Goal: Task Accomplishment & Management: Manage account settings

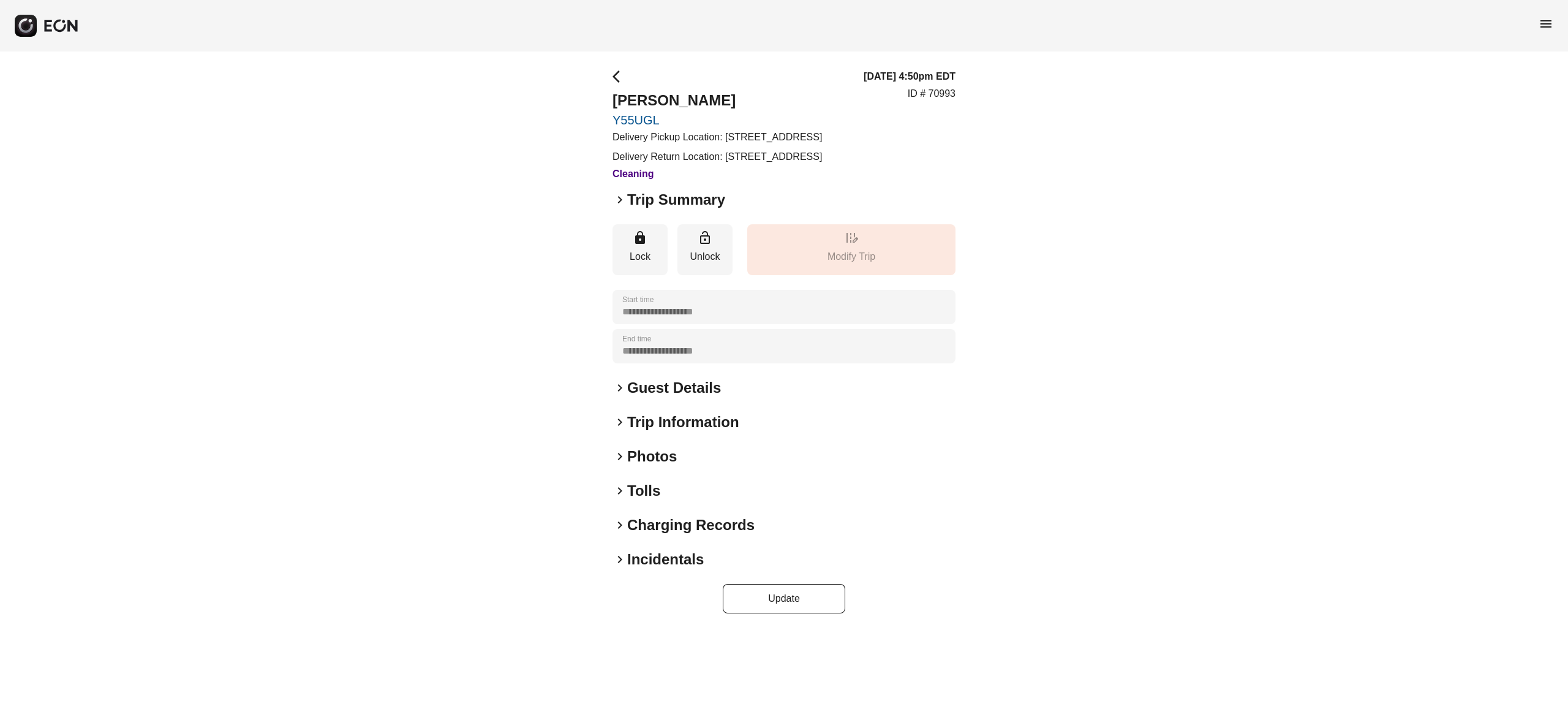
click at [638, 466] on h2 "Photos" at bounding box center [652, 457] width 50 height 20
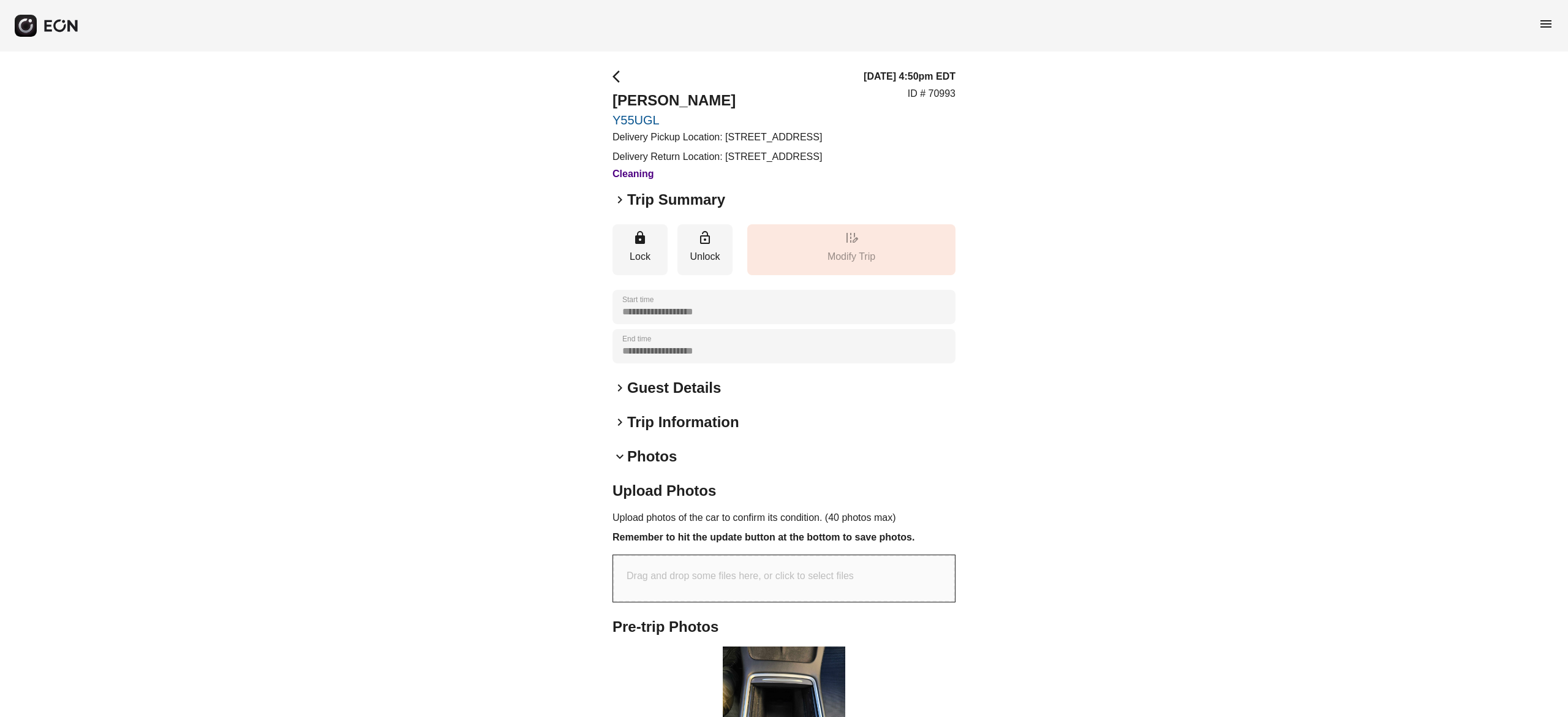
scroll to position [220, 0]
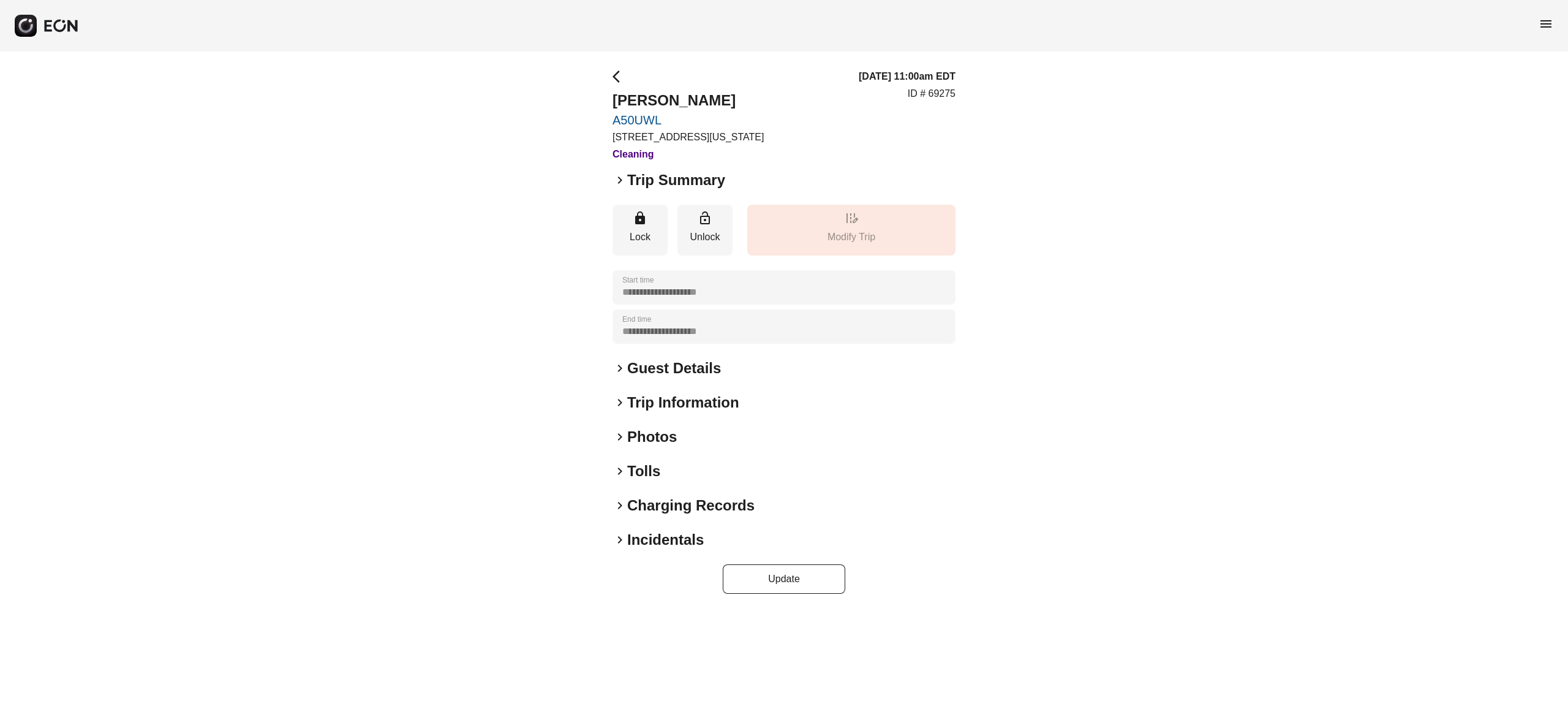
click at [658, 435] on h2 "Photos" at bounding box center [652, 437] width 50 height 20
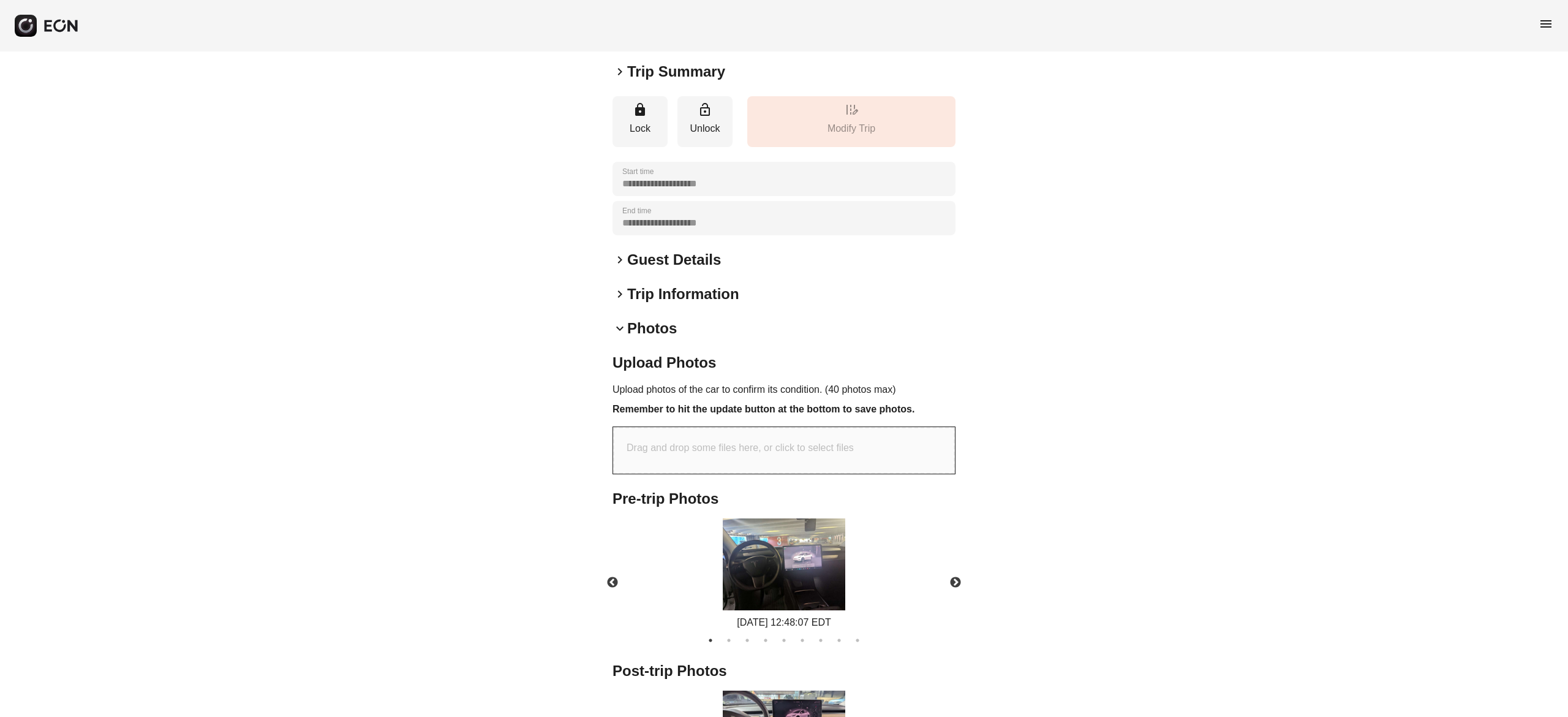
scroll to position [190, 0]
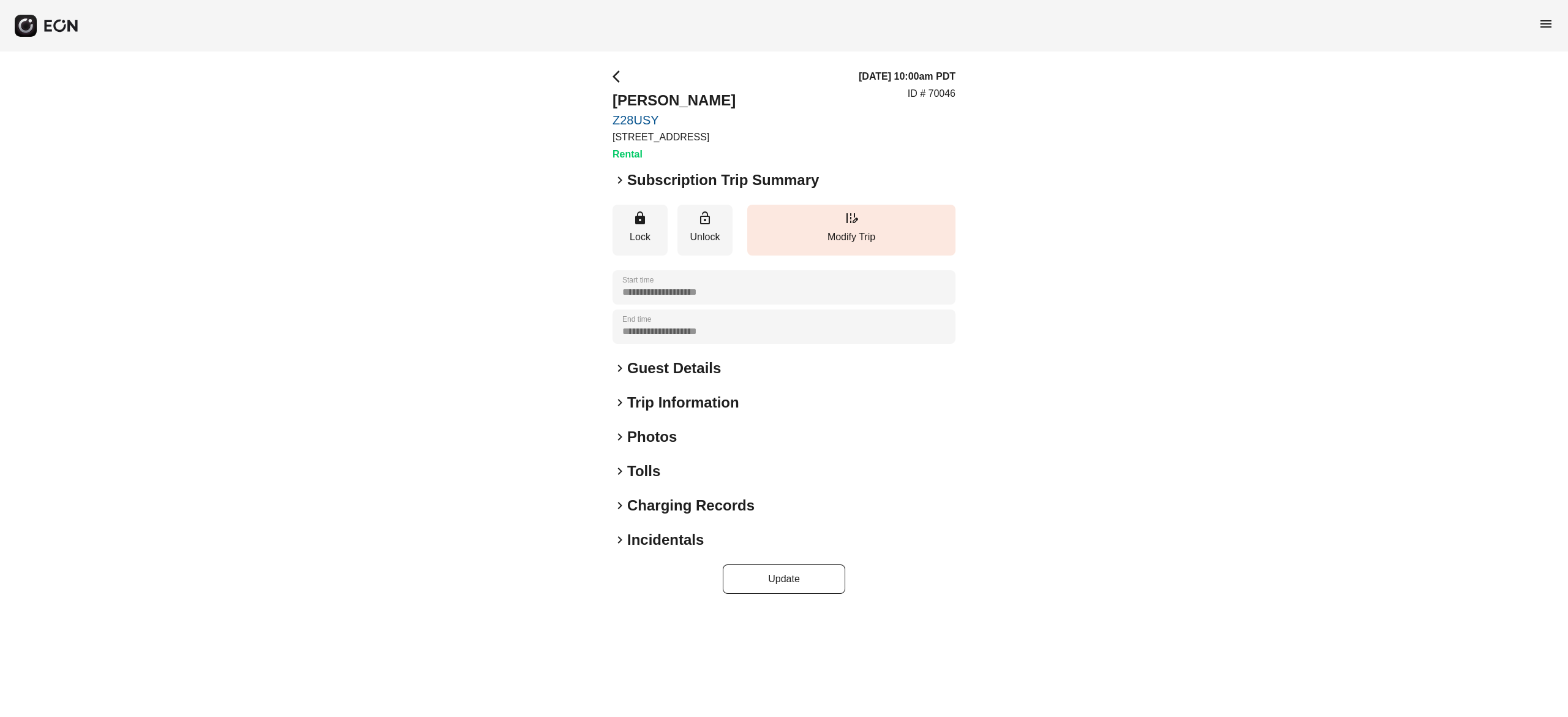
click at [666, 435] on h2 "Photos" at bounding box center [652, 437] width 50 height 20
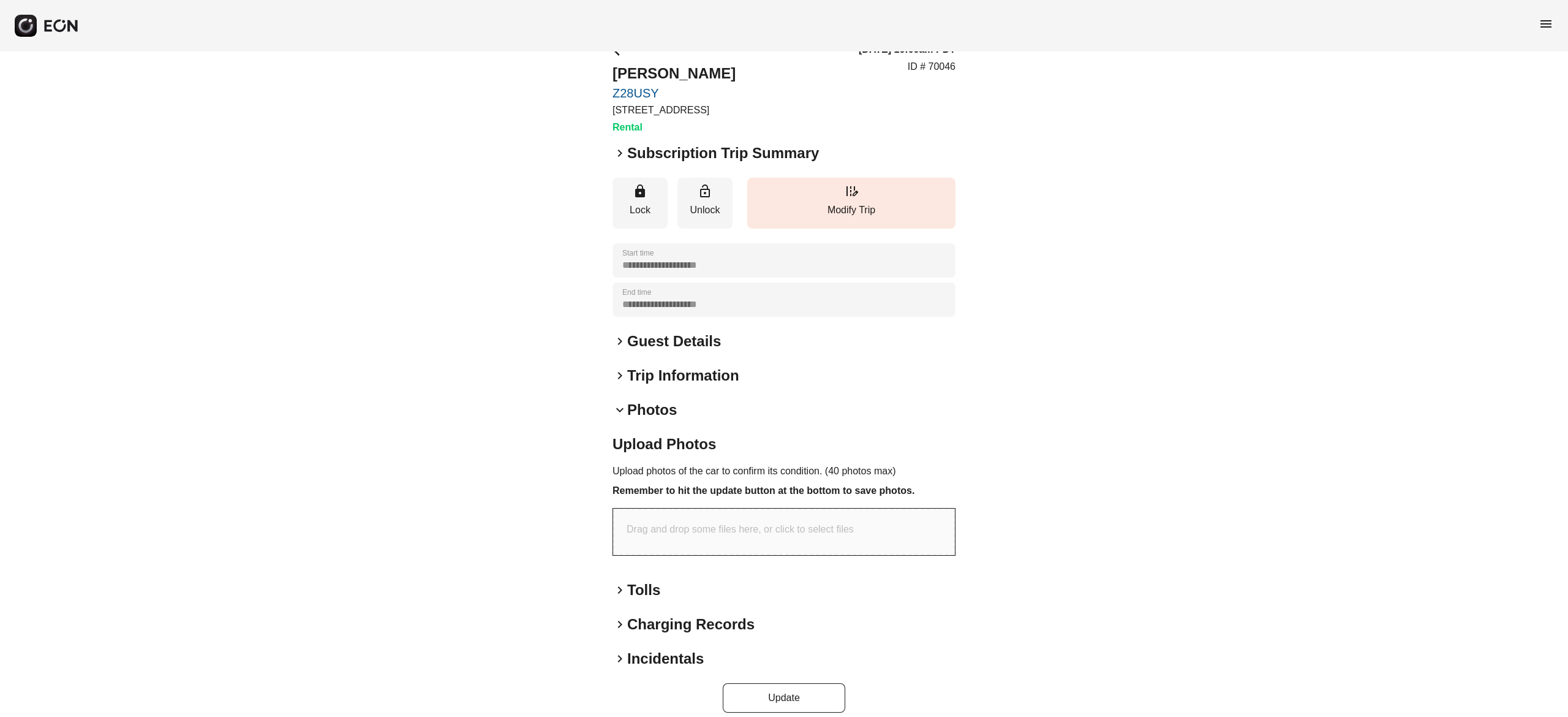
scroll to position [39, 0]
